Goal: Task Accomplishment & Management: Complete application form

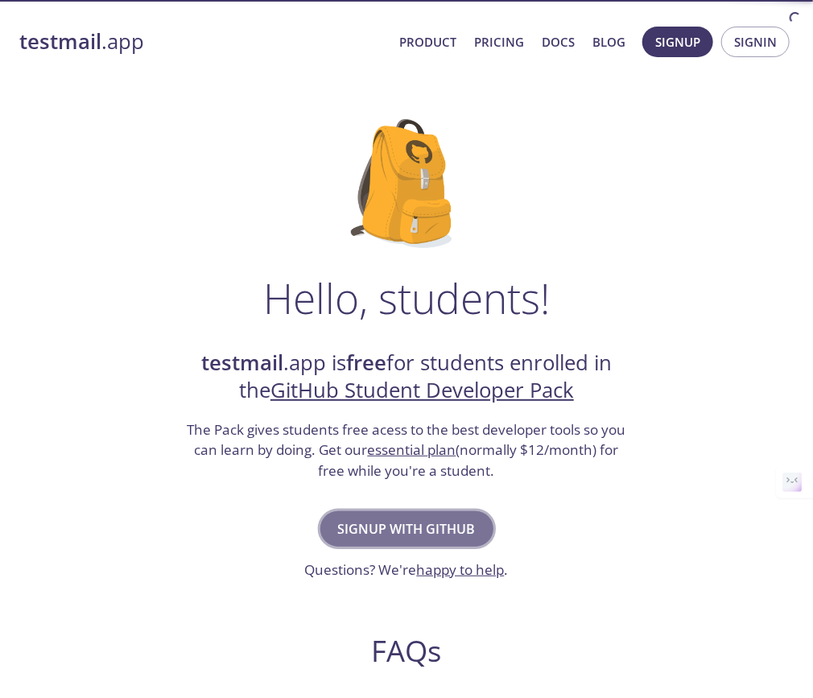
click at [439, 528] on span "Signup with GitHub" at bounding box center [407, 529] width 138 height 23
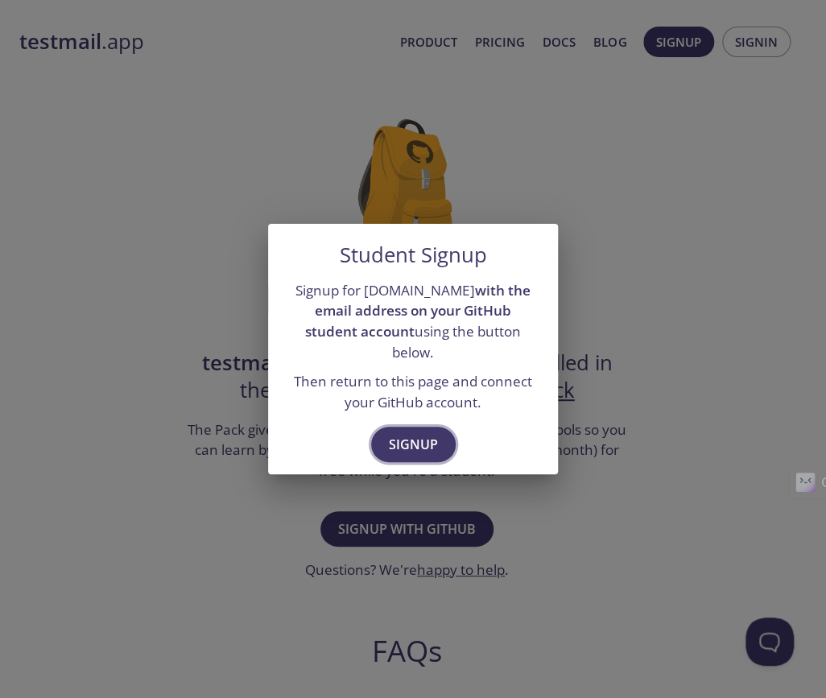
click at [403, 427] on button "Signup" at bounding box center [413, 444] width 85 height 35
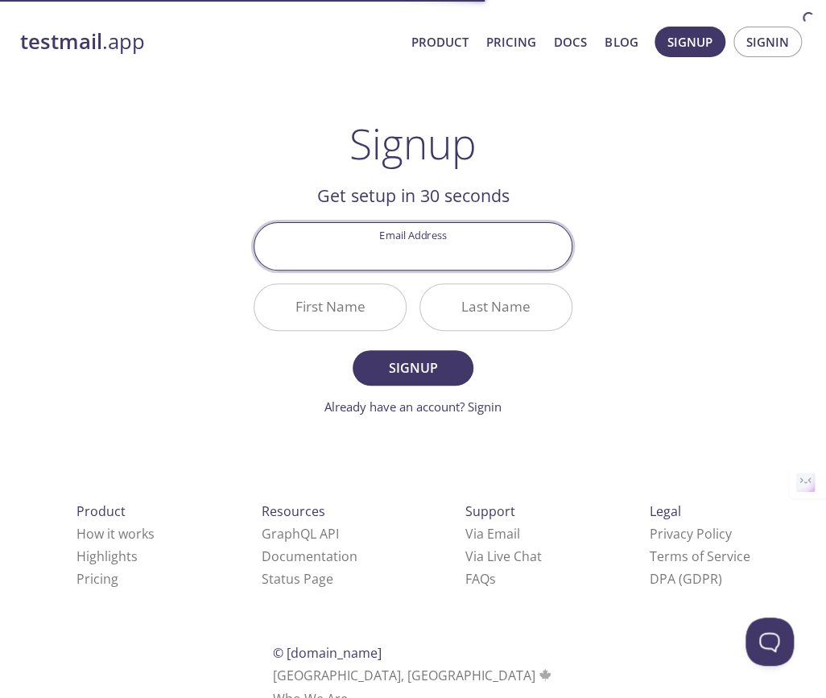
click at [428, 248] on input "Email Address" at bounding box center [412, 246] width 317 height 46
type input "[EMAIL_ADDRESS][DOMAIN_NAME]"
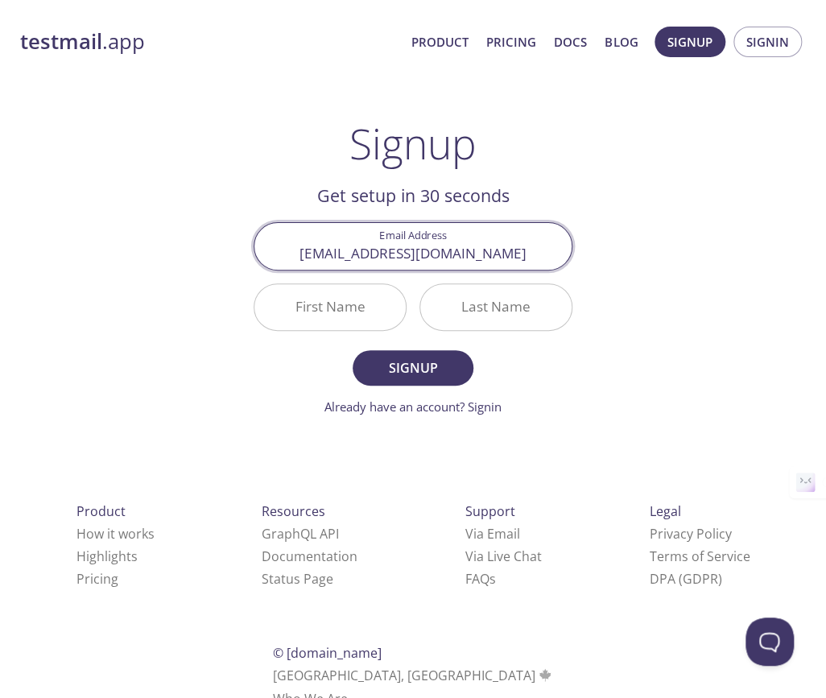
click at [354, 300] on input "First Name" at bounding box center [329, 307] width 151 height 46
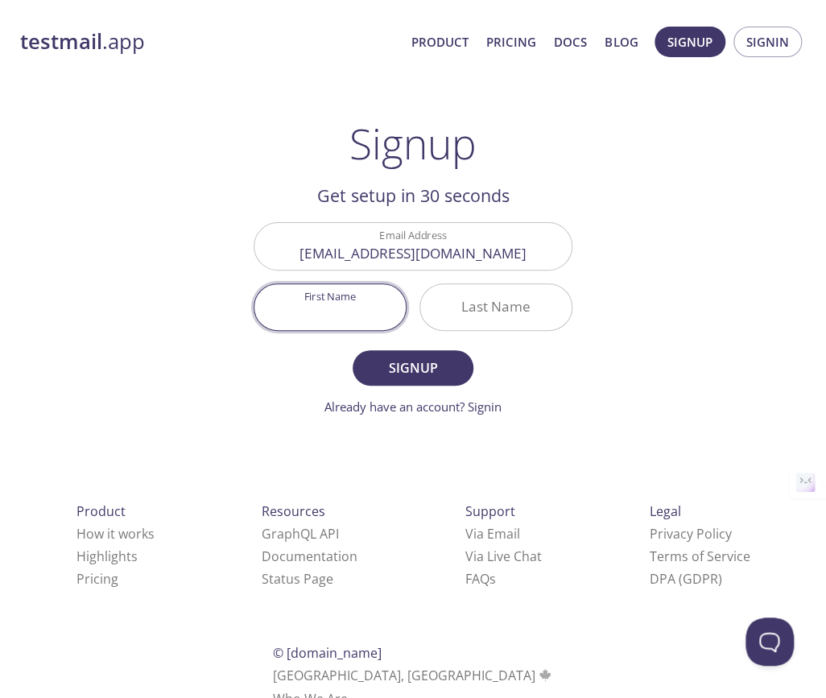
click at [325, 303] on input "First Name" at bounding box center [329, 307] width 151 height 46
type input "[PERSON_NAME]"
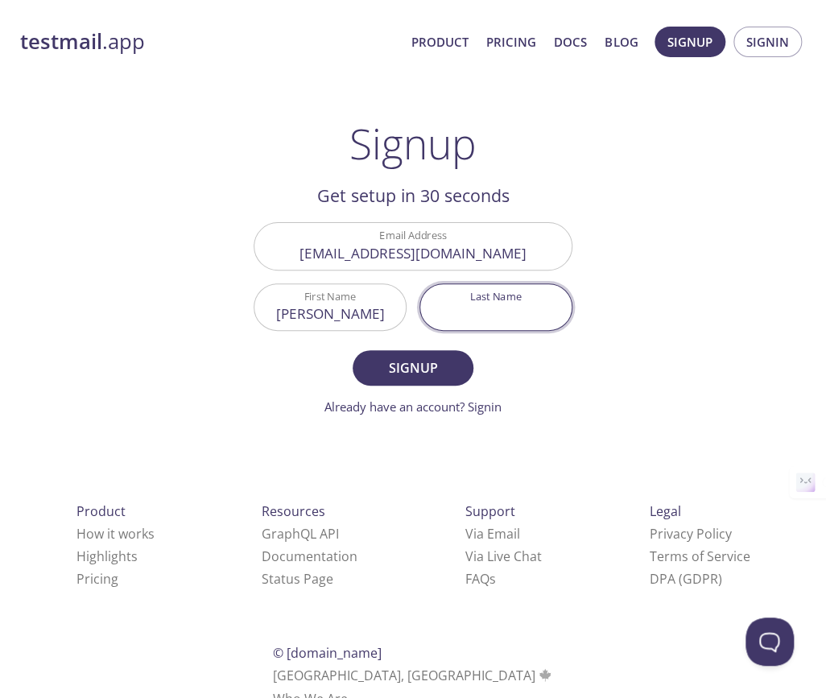
click at [477, 291] on input "Last Name" at bounding box center [495, 307] width 151 height 46
drag, startPoint x: 424, startPoint y: 368, endPoint x: 541, endPoint y: 330, distance: 122.8
click at [541, 330] on form "Email Address robertocarloscantugzz@gmail.com First Name Roberto Last Name Cant…" at bounding box center [413, 318] width 319 height 193
click at [499, 316] on input "Cantu" at bounding box center [495, 307] width 151 height 46
click at [506, 316] on input "Cantu" at bounding box center [495, 307] width 151 height 46
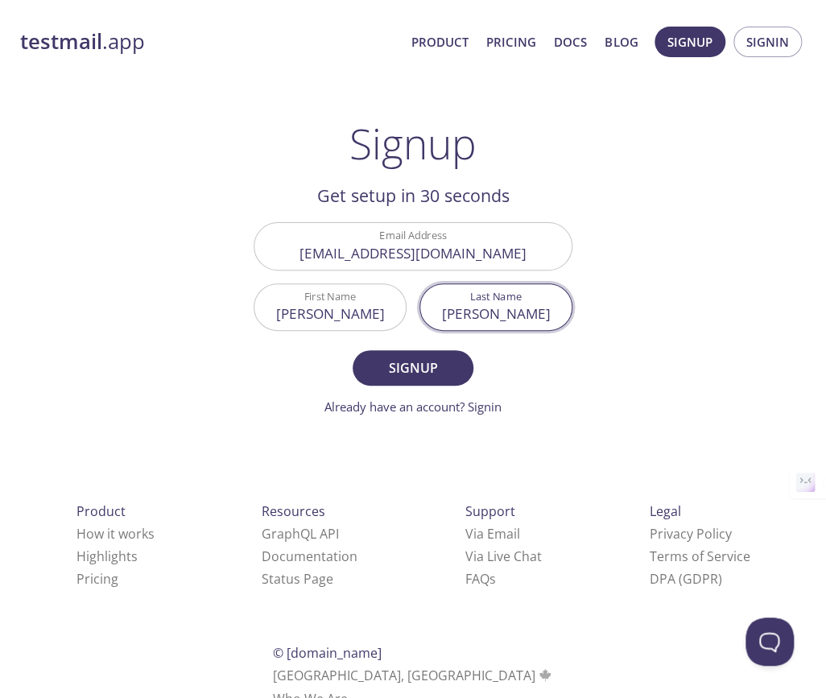
click at [509, 316] on input "Cantu" at bounding box center [495, 307] width 151 height 46
click at [515, 316] on input "Cantu" at bounding box center [495, 307] width 151 height 46
type input "[PERSON_NAME]"
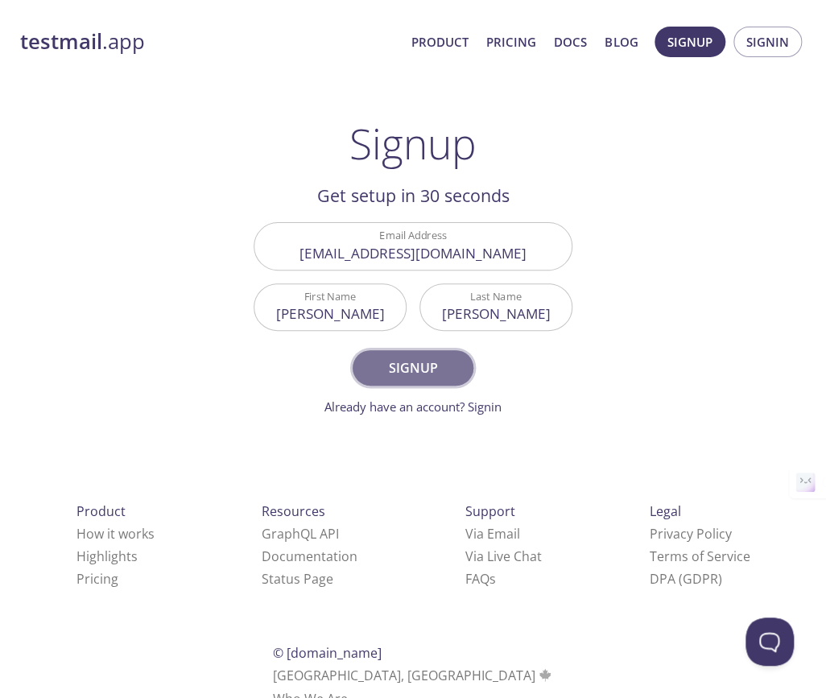
click at [416, 374] on span "Signup" at bounding box center [412, 368] width 85 height 23
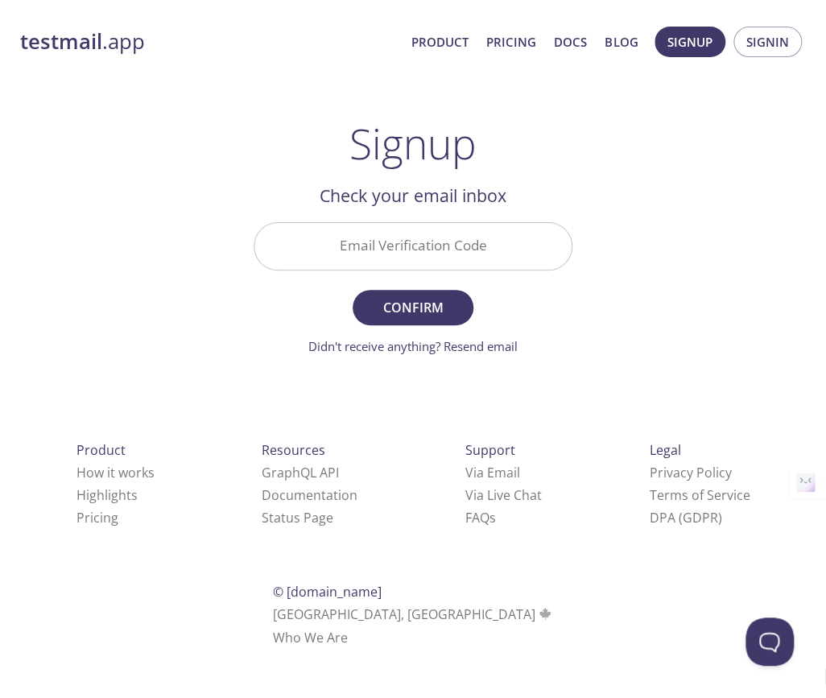
click at [408, 242] on input "Email Verification Code" at bounding box center [412, 246] width 317 height 46
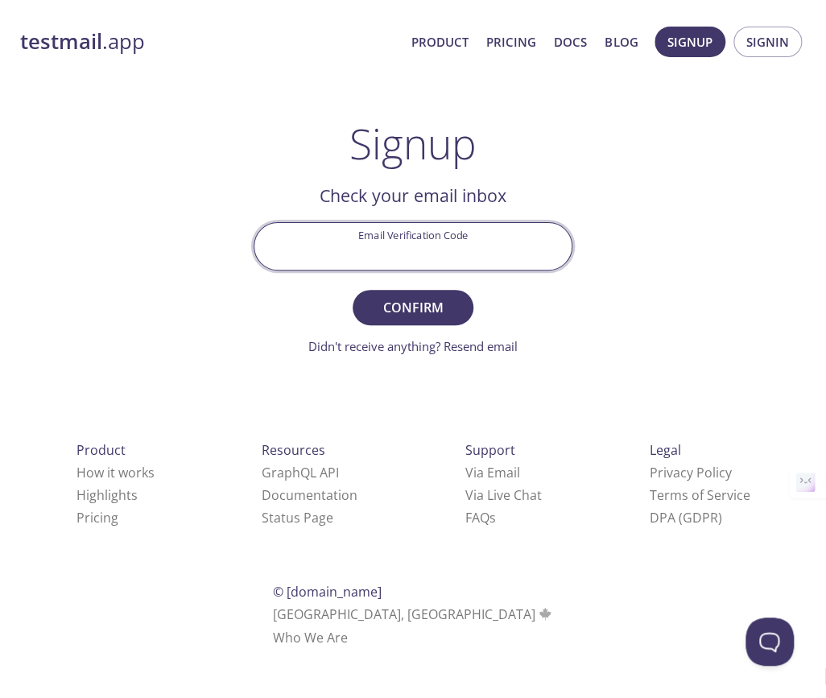
paste input "LRHKW6J"
type input "LRHKW6J"
click at [428, 300] on span "Confirm" at bounding box center [412, 307] width 85 height 23
